Goal: Information Seeking & Learning: Find specific fact

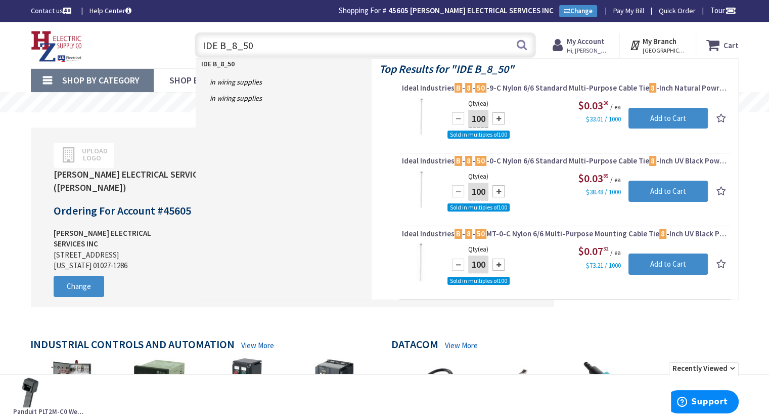
click at [225, 49] on input "IDE B_8_50" at bounding box center [365, 44] width 341 height 25
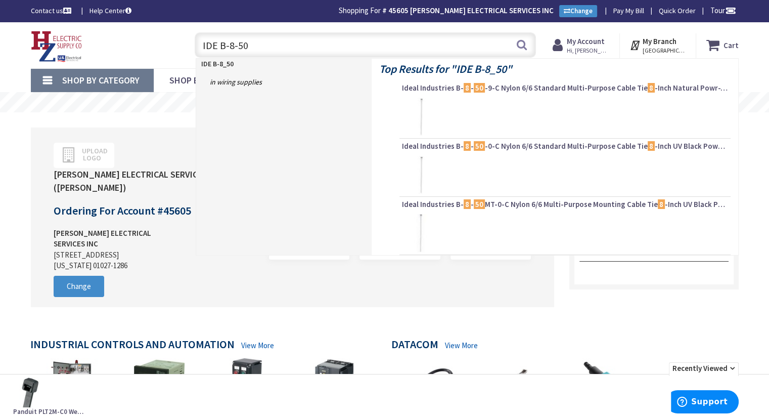
click at [234, 46] on input "IDE B-8-50" at bounding box center [365, 44] width 341 height 25
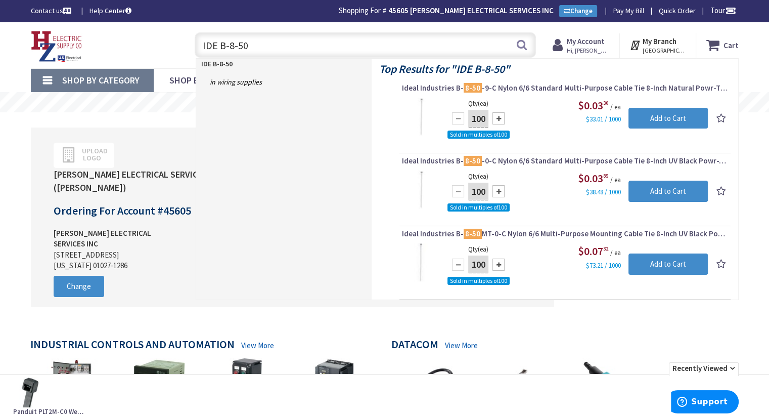
click at [257, 46] on input "IDE B-8-50" at bounding box center [365, 44] width 341 height 25
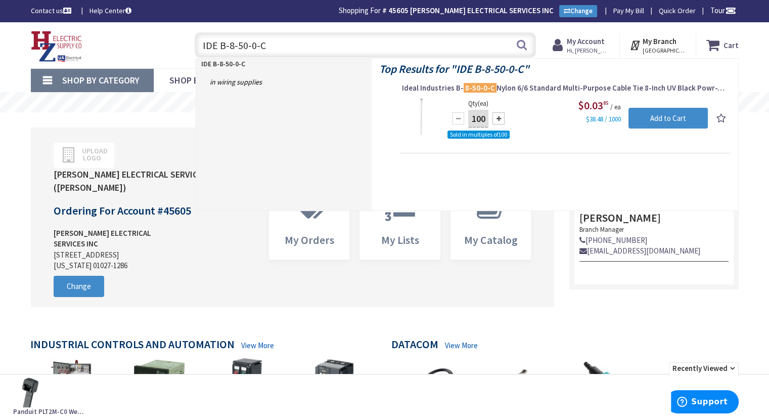
drag, startPoint x: 231, startPoint y: 47, endPoint x: 196, endPoint y: 49, distance: 34.5
click at [196, 49] on input "IDE B-8-50-0-C" at bounding box center [365, 44] width 341 height 25
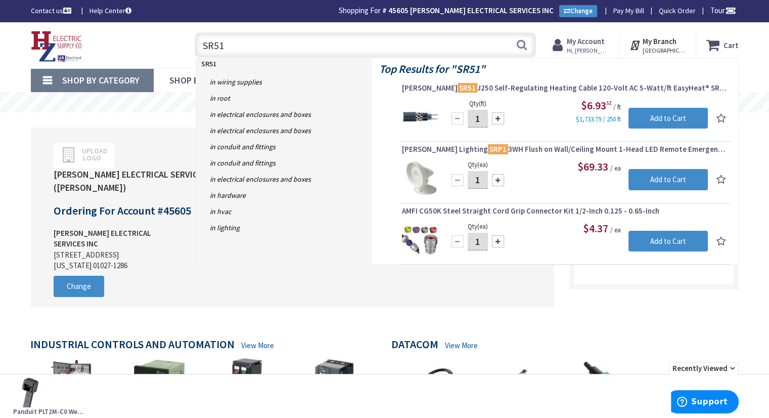
type input "SR51"
click at [515, 85] on span "Emerson SR51 J250 Self-Regulating Heating Cable 120-Volt AC 5-Watt/ft EasyHeat®…" at bounding box center [565, 88] width 326 height 10
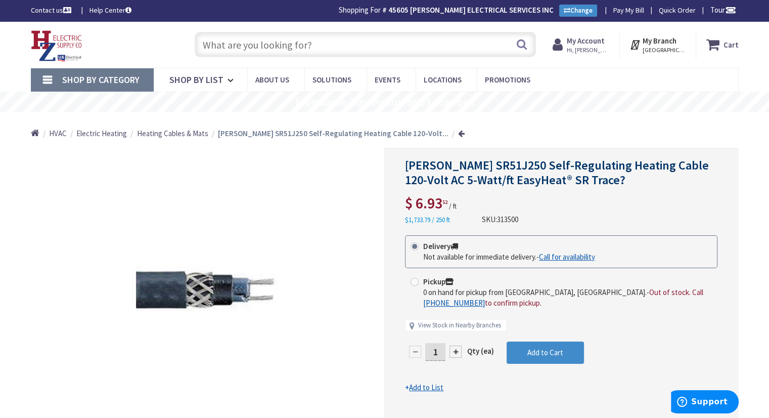
click at [252, 35] on input "text" at bounding box center [365, 44] width 341 height 25
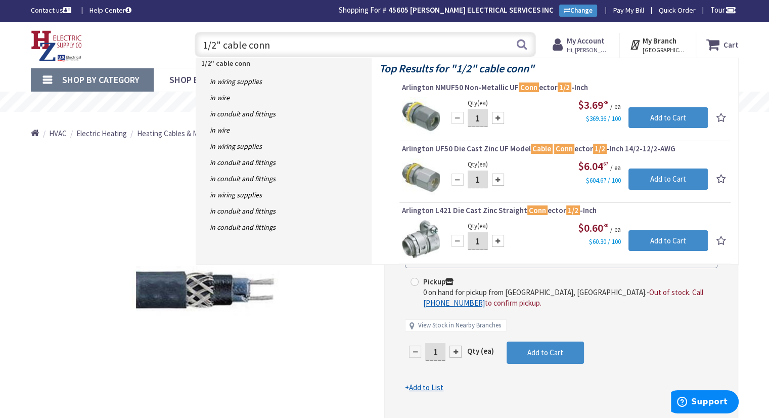
drag, startPoint x: 269, startPoint y: 46, endPoint x: 195, endPoint y: 41, distance: 74.0
click at [195, 41] on input "1/2" cable conn" at bounding box center [365, 44] width 341 height 25
type input "1/2" cable conn"
